Goal: Information Seeking & Learning: Learn about a topic

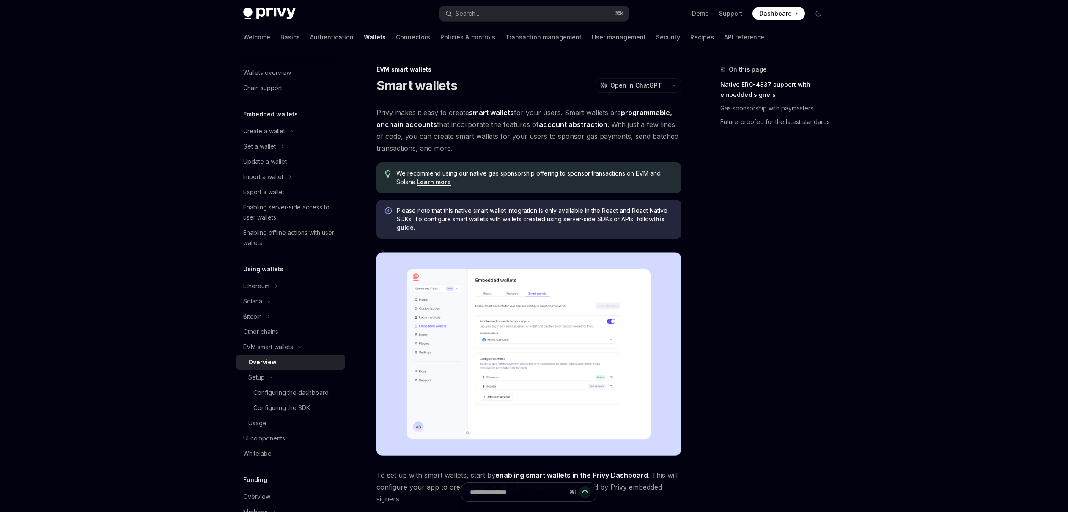
click at [661, 220] on link "this guide" at bounding box center [531, 223] width 268 height 16
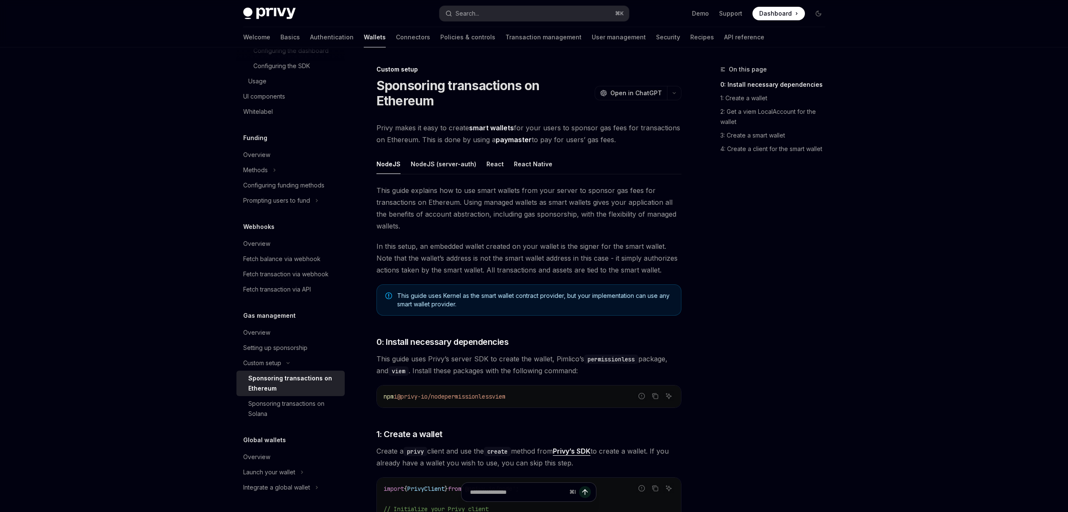
click at [499, 165] on ul "NodeJS NodeJS (server-auth) React React Native" at bounding box center [528, 164] width 305 height 20
click at [488, 165] on div "React" at bounding box center [494, 164] width 17 height 20
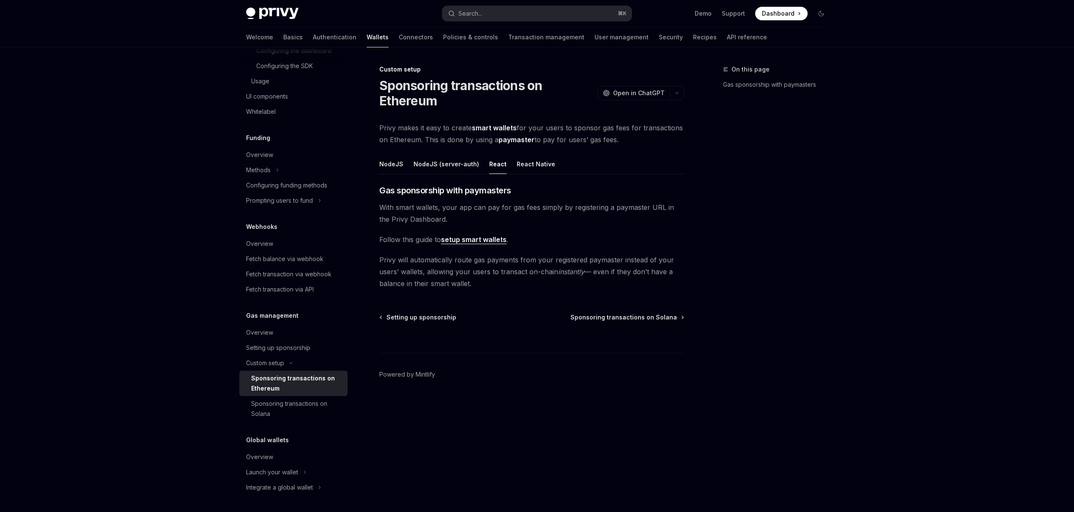
click at [469, 240] on link "setup smart wallets" at bounding box center [474, 239] width 66 height 9
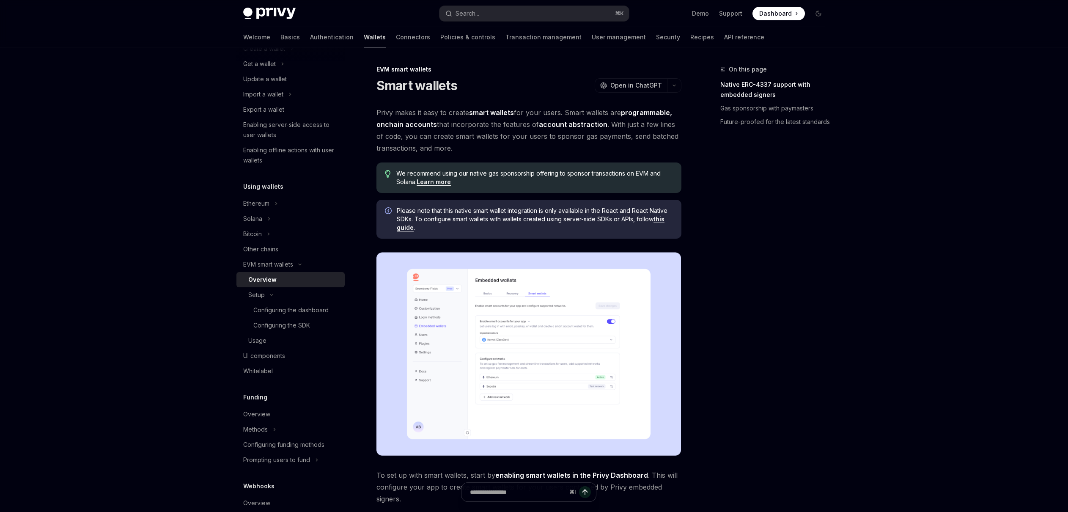
click at [364, 38] on link "Wallets" at bounding box center [375, 37] width 22 height 20
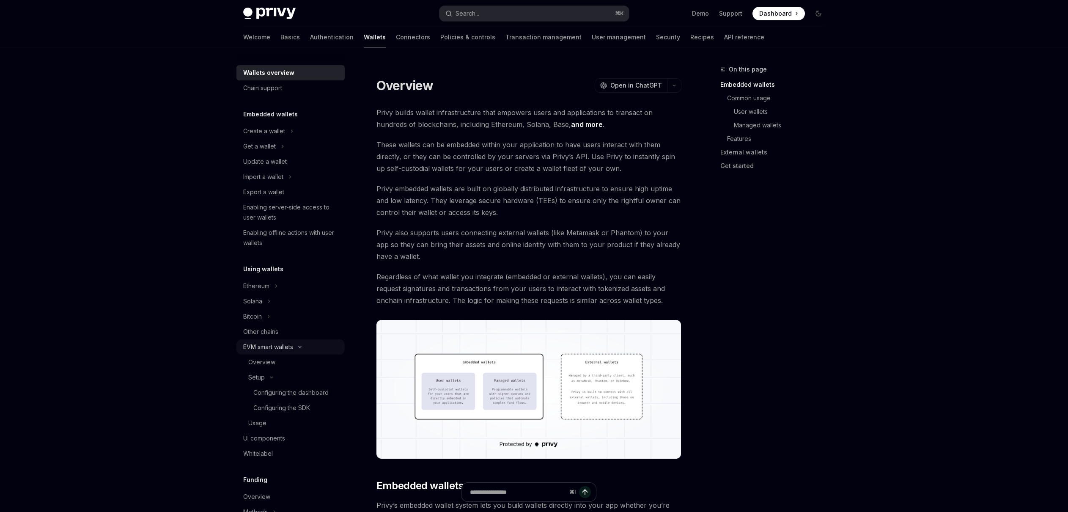
click at [267, 347] on div "EVM smart wallets" at bounding box center [268, 347] width 50 height 10
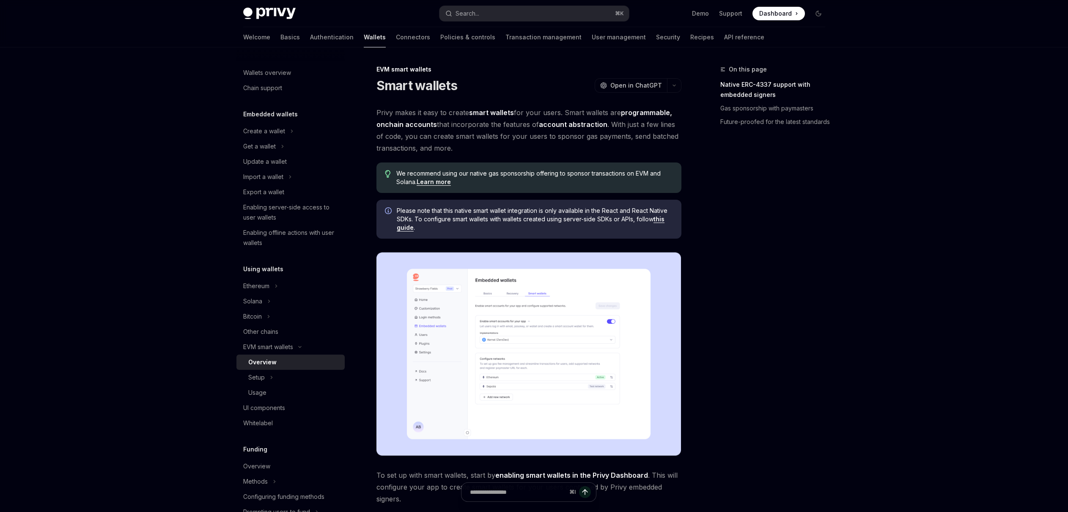
click at [262, 364] on div "Overview" at bounding box center [262, 362] width 28 height 10
click at [423, 184] on link "Learn more" at bounding box center [434, 182] width 34 height 8
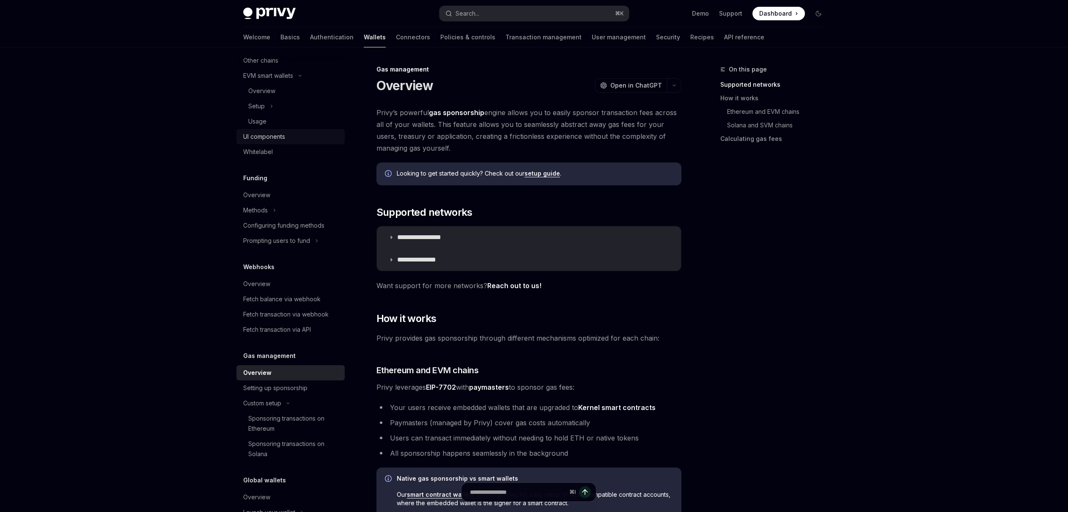
scroll to position [162, 0]
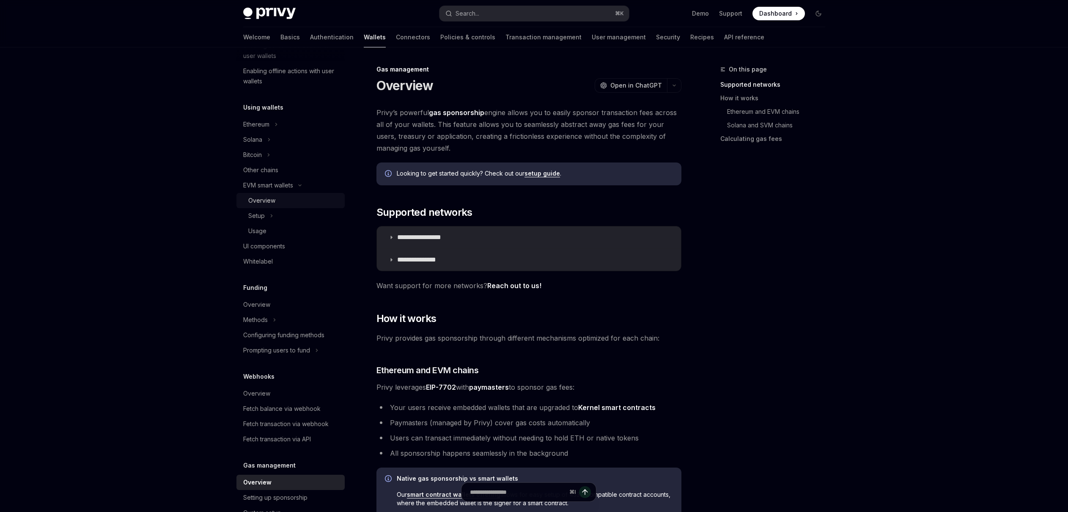
click at [276, 205] on div "Overview" at bounding box center [293, 200] width 91 height 10
type textarea "*"
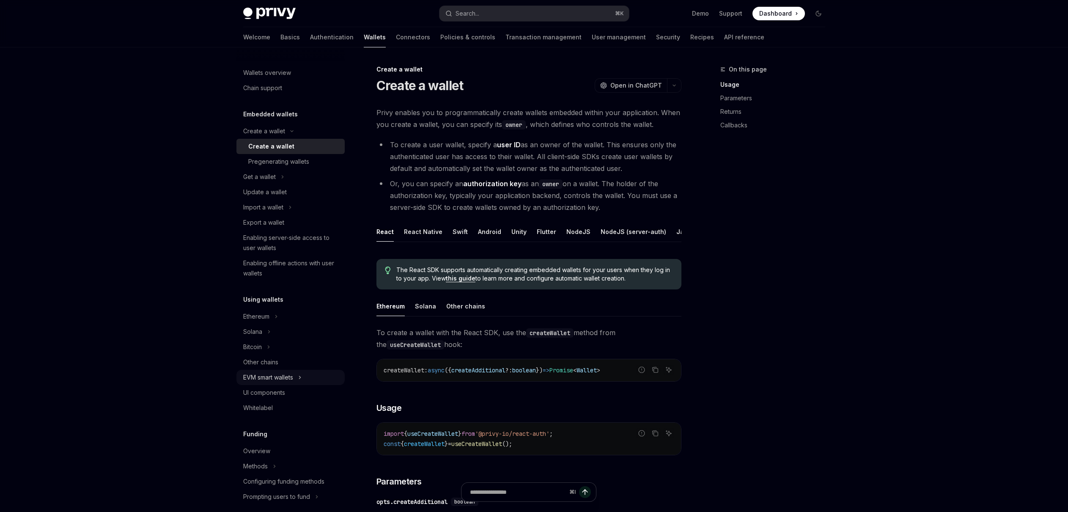
click at [261, 378] on div "EVM smart wallets" at bounding box center [268, 377] width 50 height 10
type textarea "*"
